Goal: Task Accomplishment & Management: Manage account settings

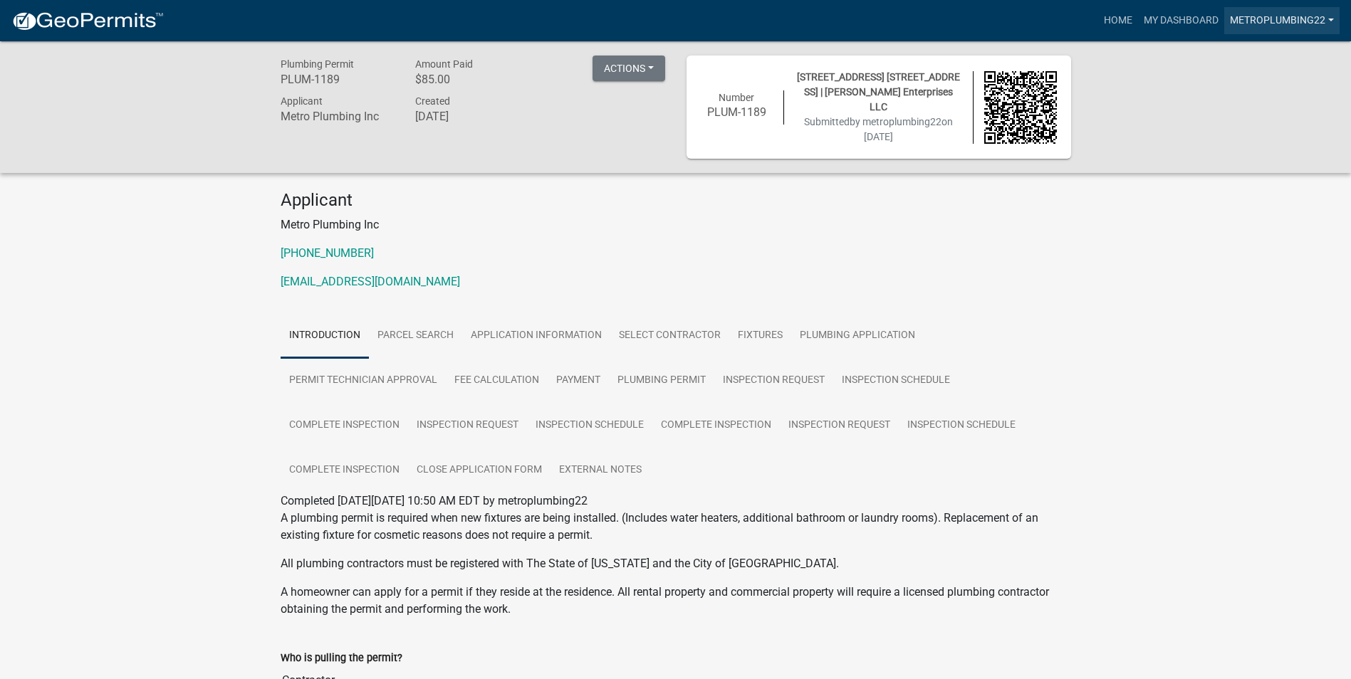
click at [1275, 21] on link "metroplumbing22" at bounding box center [1281, 20] width 115 height 27
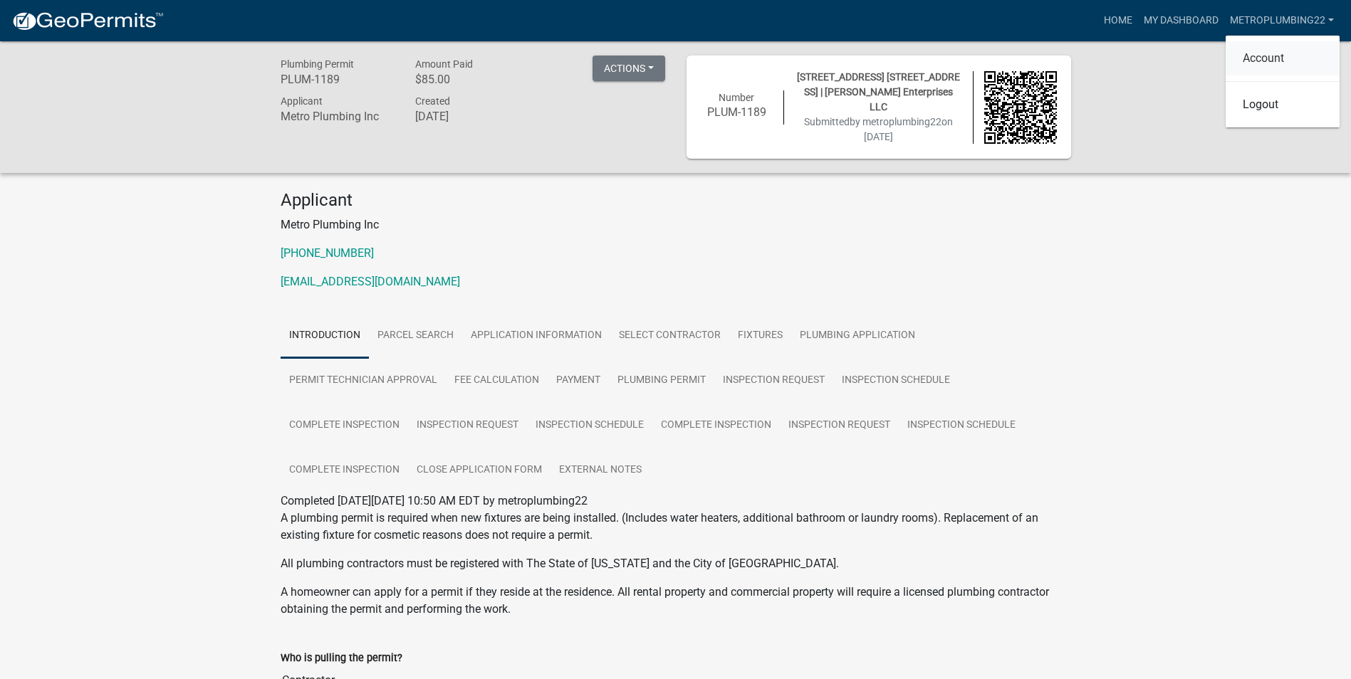
click at [1265, 49] on link "Account" at bounding box center [1282, 58] width 114 height 34
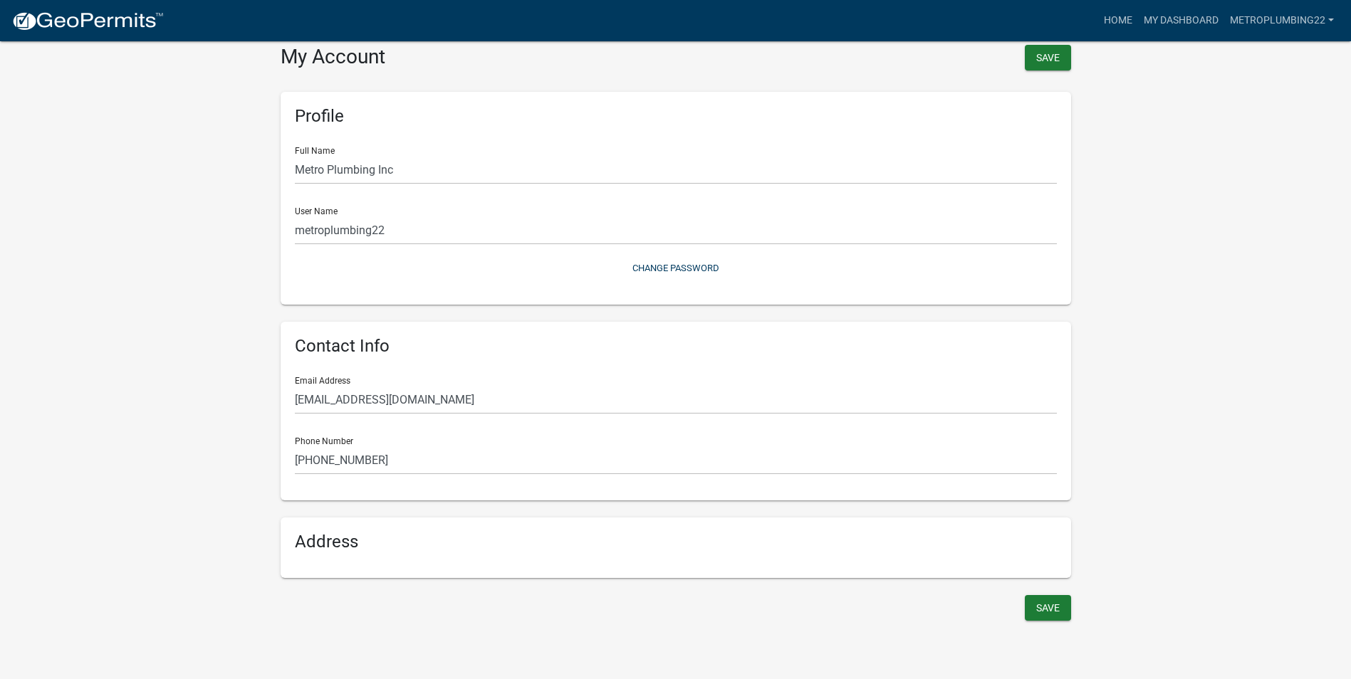
scroll to position [17, 0]
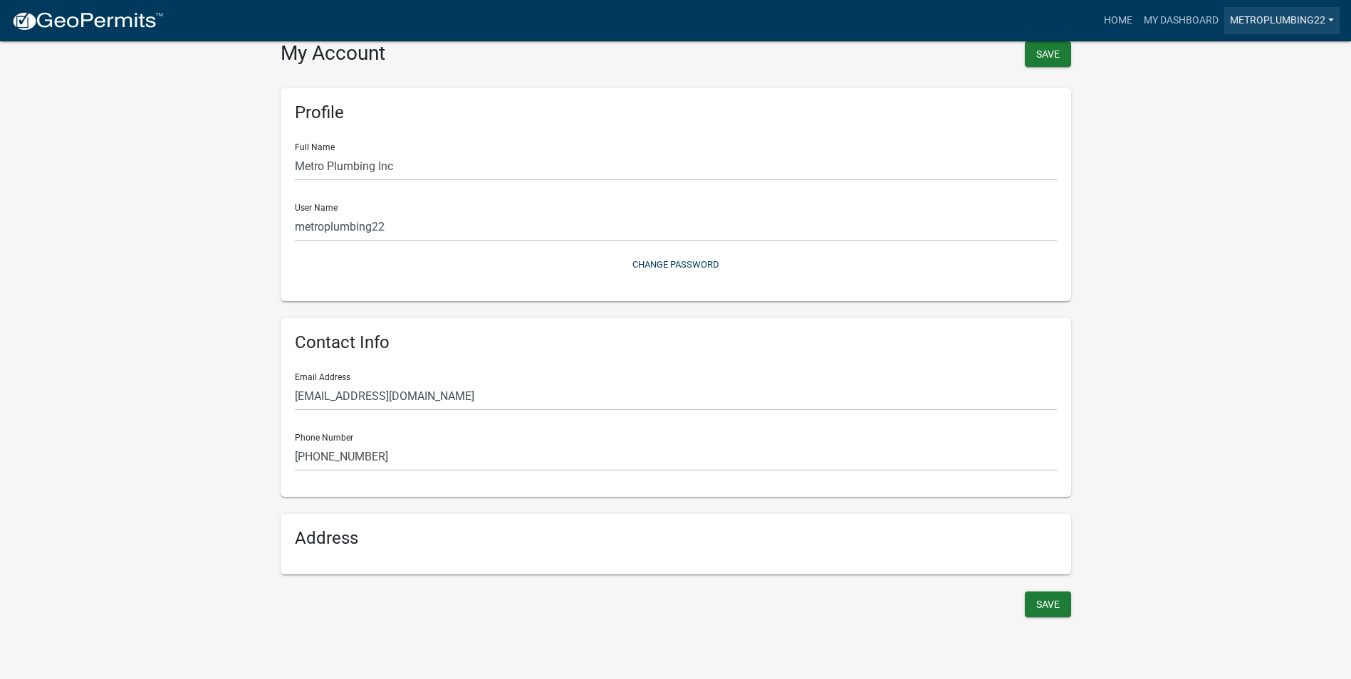
click at [1320, 23] on link "metroplumbing22" at bounding box center [1281, 20] width 115 height 27
click at [1261, 110] on link "Logout" at bounding box center [1282, 105] width 114 height 34
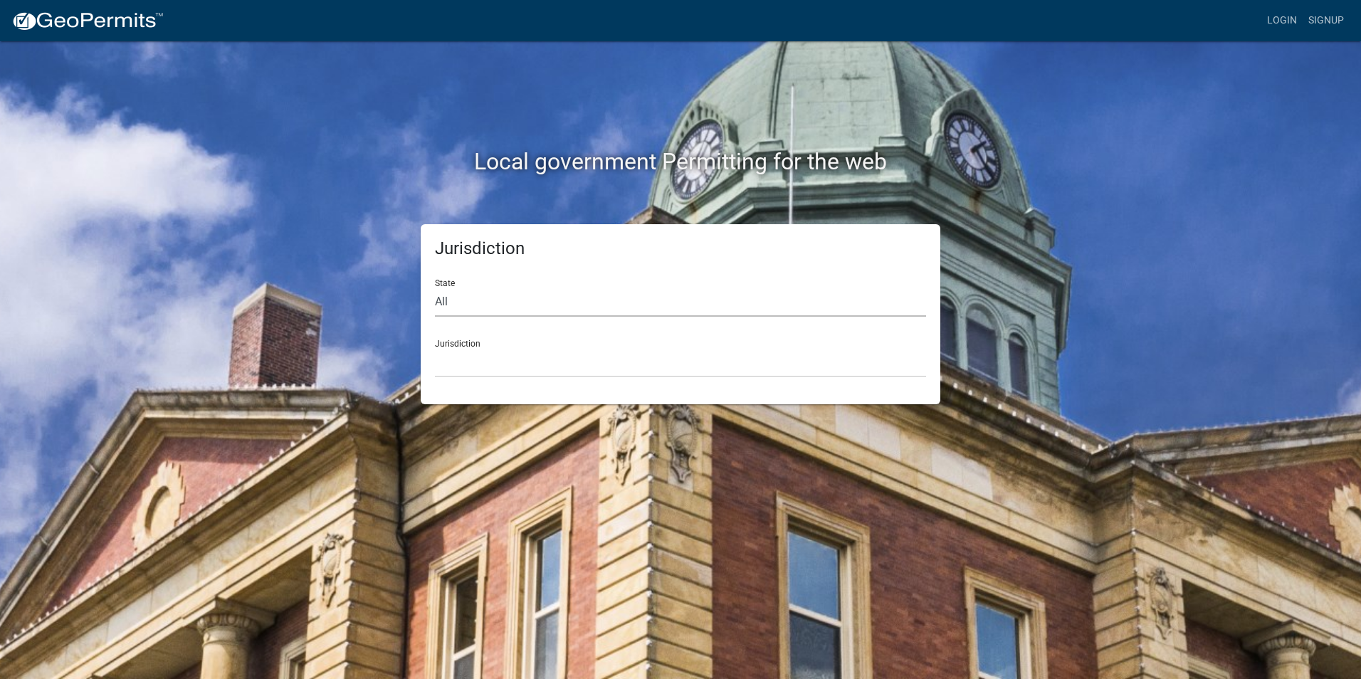
click at [513, 296] on select "All [US_STATE] [US_STATE] [US_STATE] [US_STATE] [US_STATE] [US_STATE] [US_STATE…" at bounding box center [680, 302] width 491 height 29
select select "[US_STATE]"
click at [435, 288] on select "All [US_STATE] [US_STATE] [US_STATE] [US_STATE] [US_STATE] [US_STATE] [US_STATE…" at bounding box center [680, 302] width 491 height 29
click at [465, 372] on select "City of [GEOGRAPHIC_DATA], [US_STATE] City of [GEOGRAPHIC_DATA], [US_STATE] Cit…" at bounding box center [680, 362] width 491 height 29
